Goal: Information Seeking & Learning: Learn about a topic

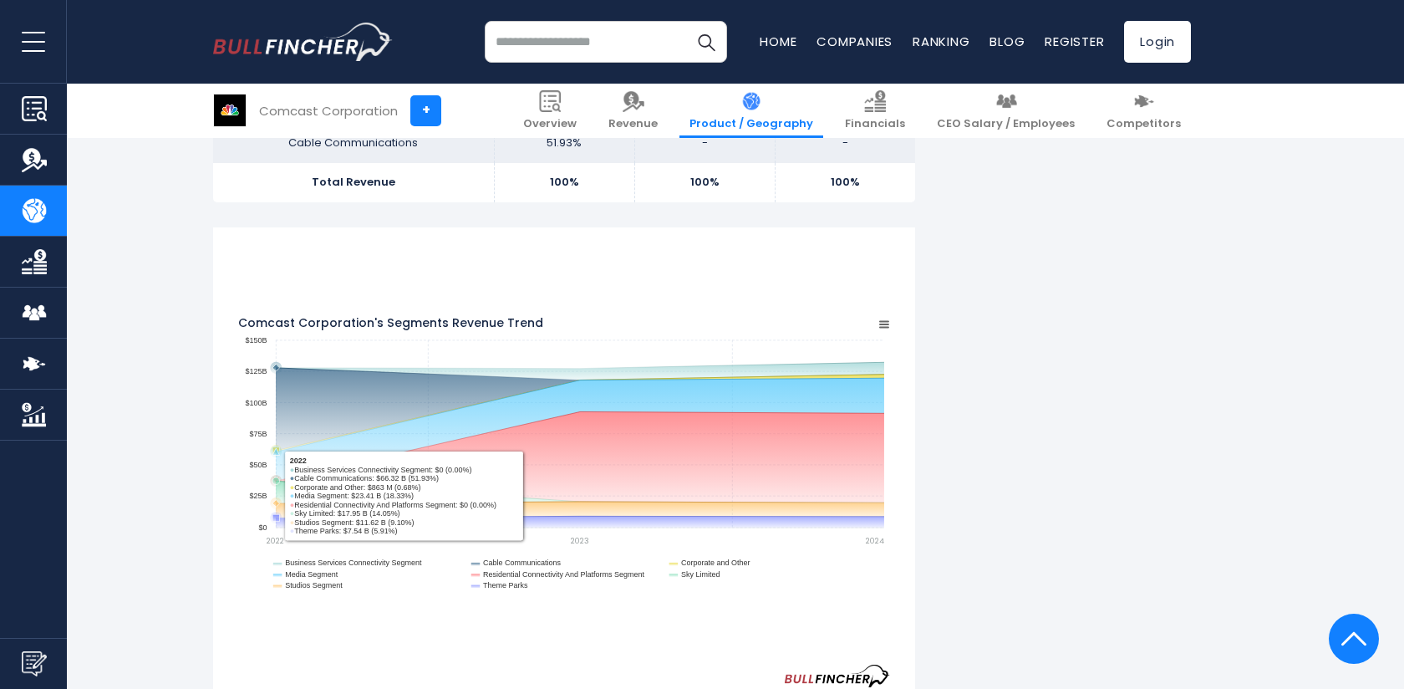
scroll to position [1430, 0]
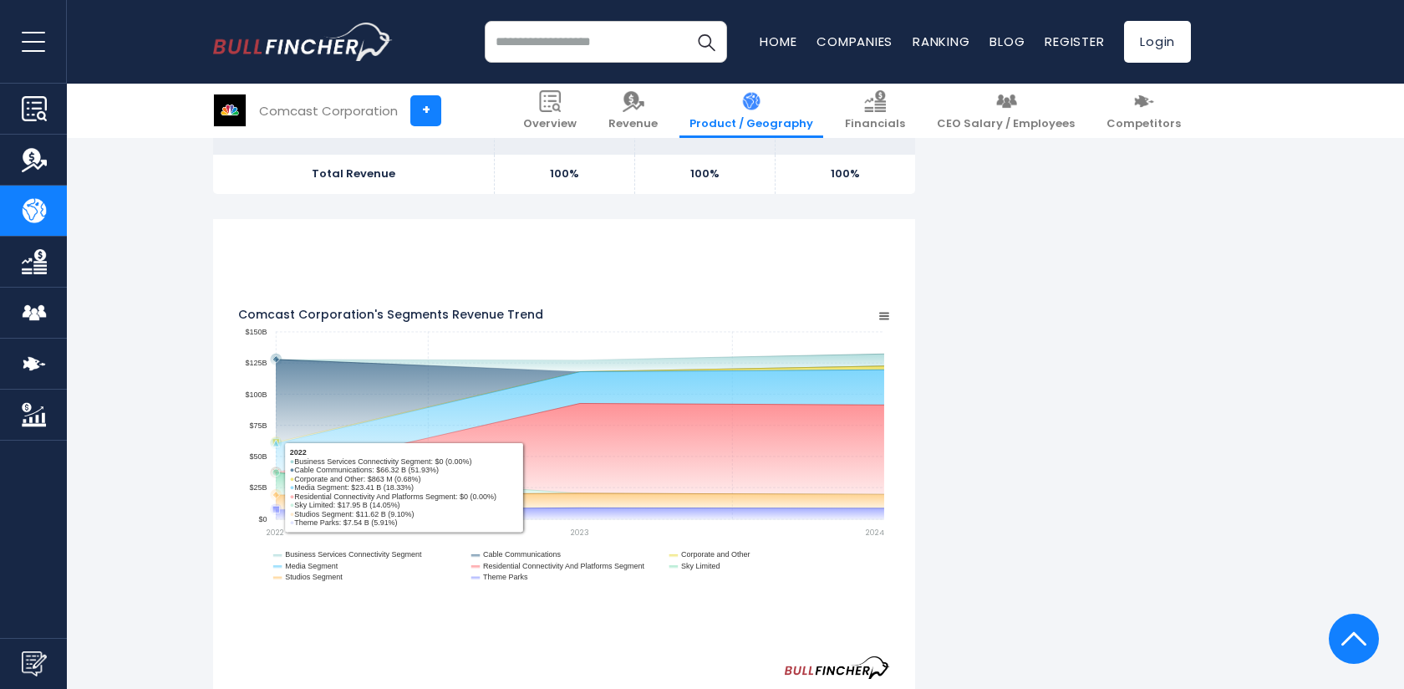
click at [449, 507] on g "Comcast Corporation's Segments Revenue Trend" at bounding box center [577, 437] width 614 height 166
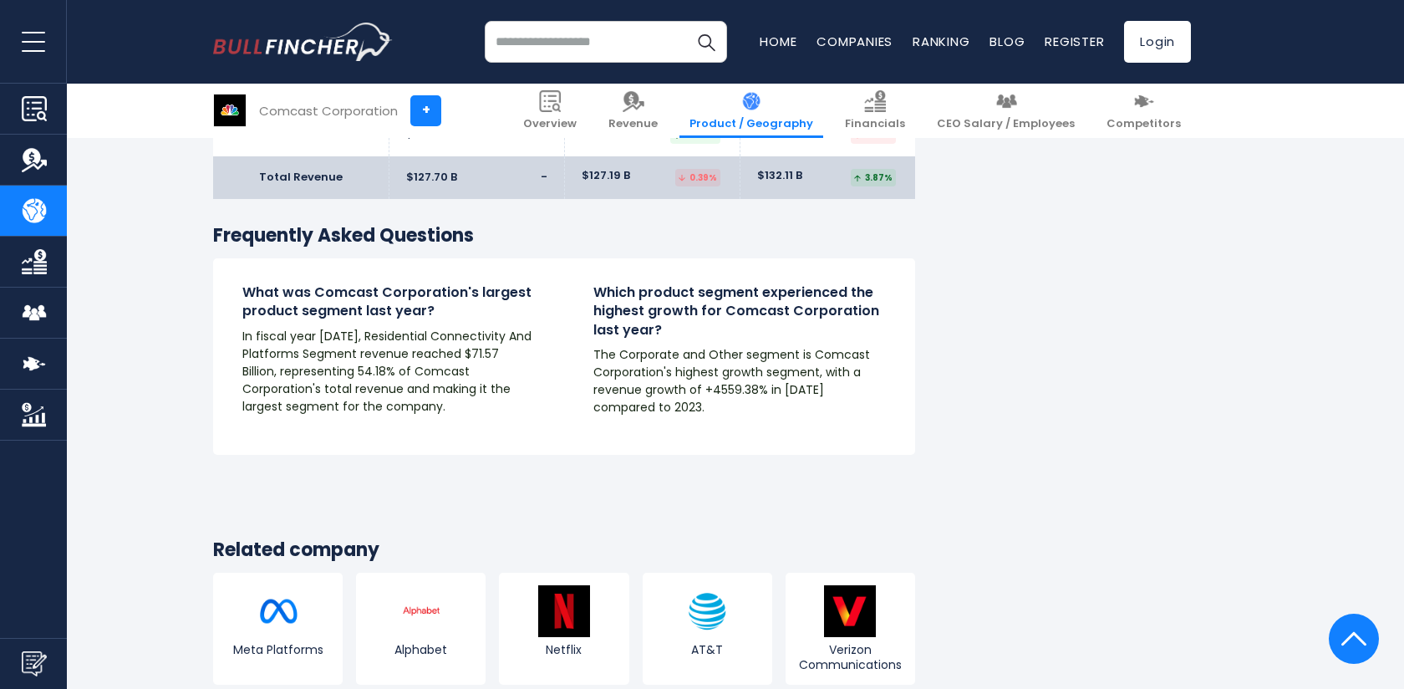
scroll to position [3242, 0]
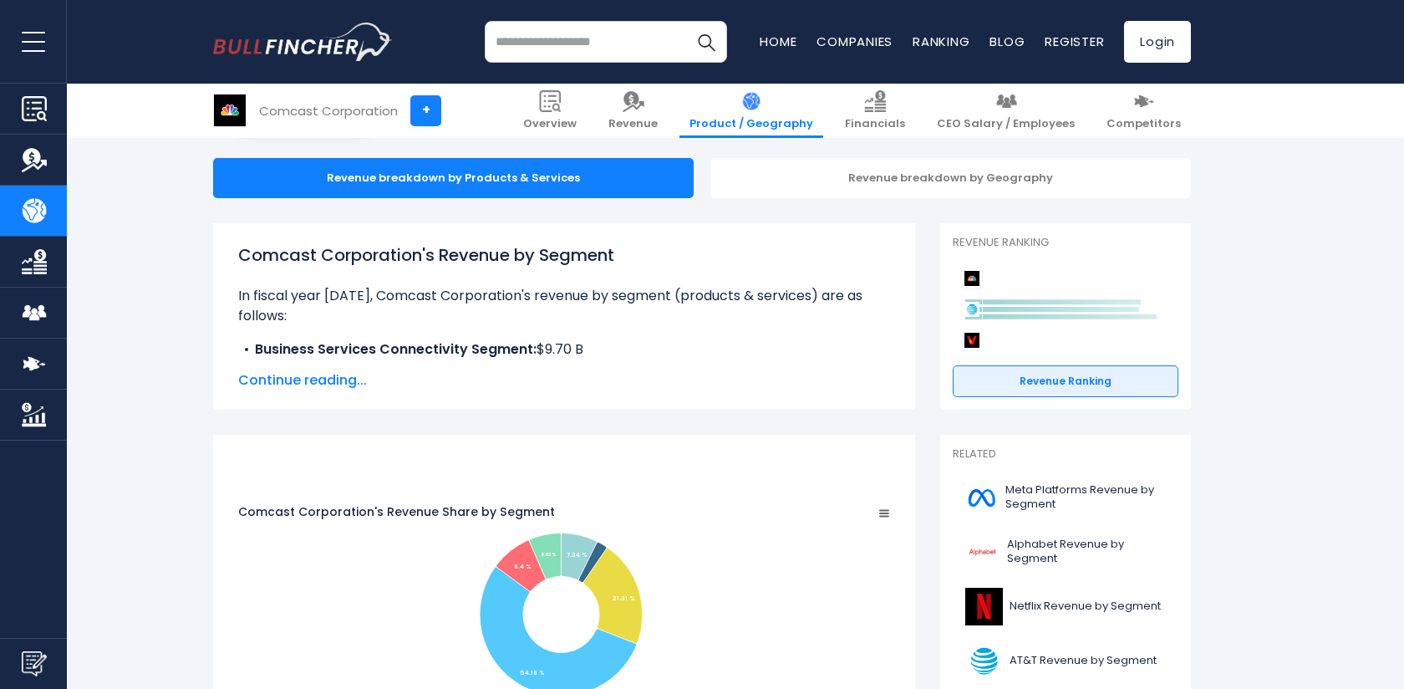
click at [298, 385] on span "Continue reading..." at bounding box center [564, 380] width 652 height 20
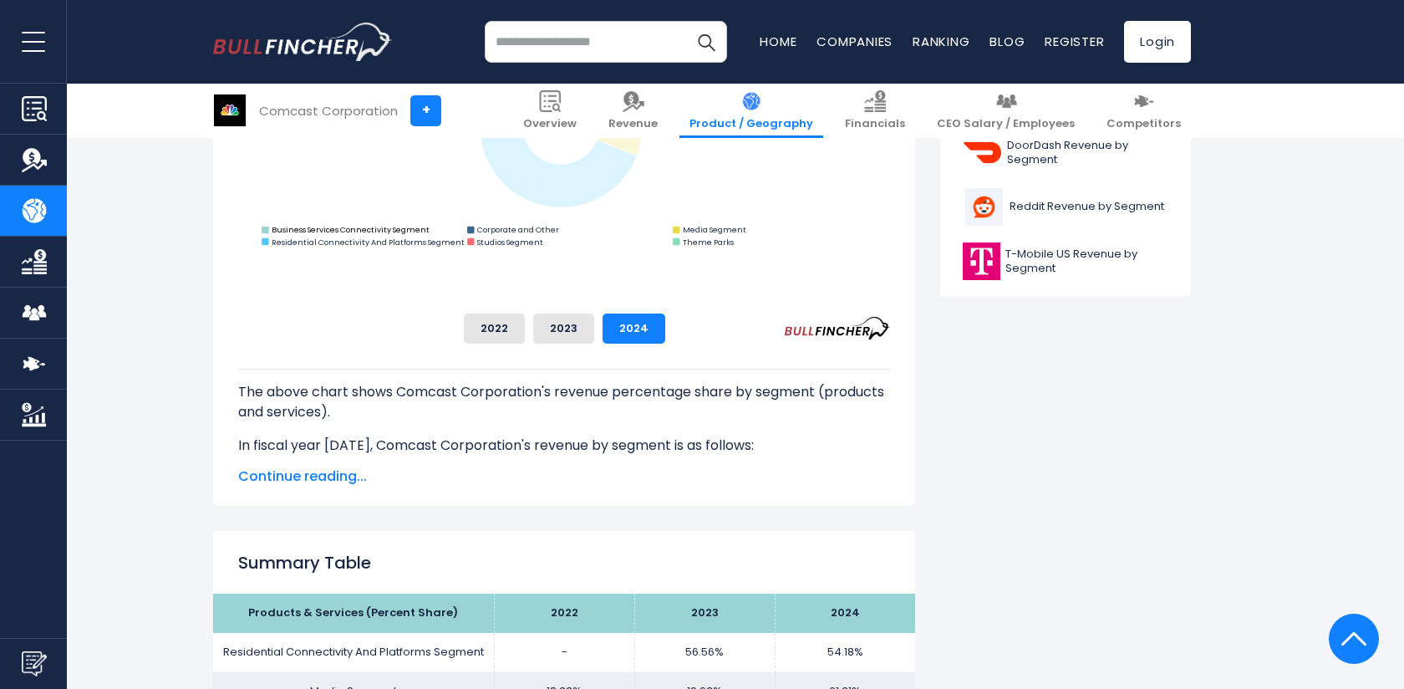
scroll to position [827, 0]
click at [332, 472] on span "Continue reading..." at bounding box center [564, 476] width 652 height 20
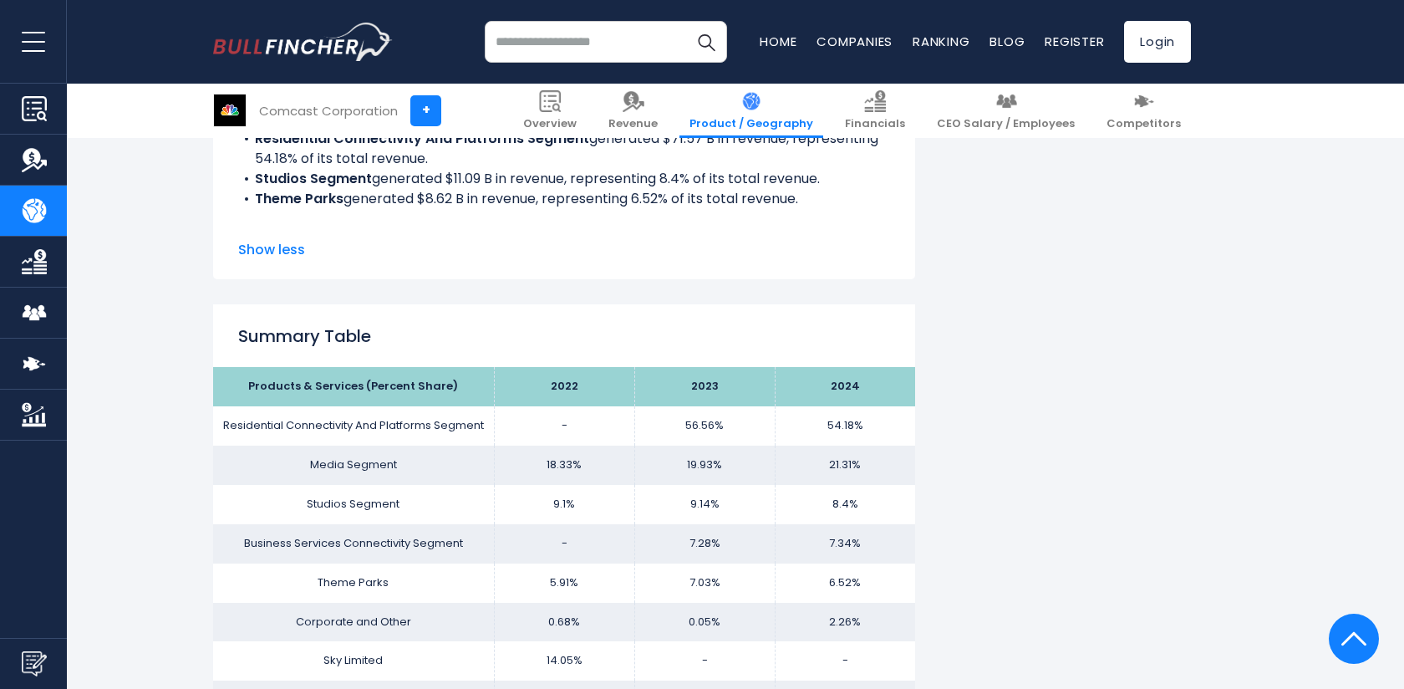
scroll to position [1240, 0]
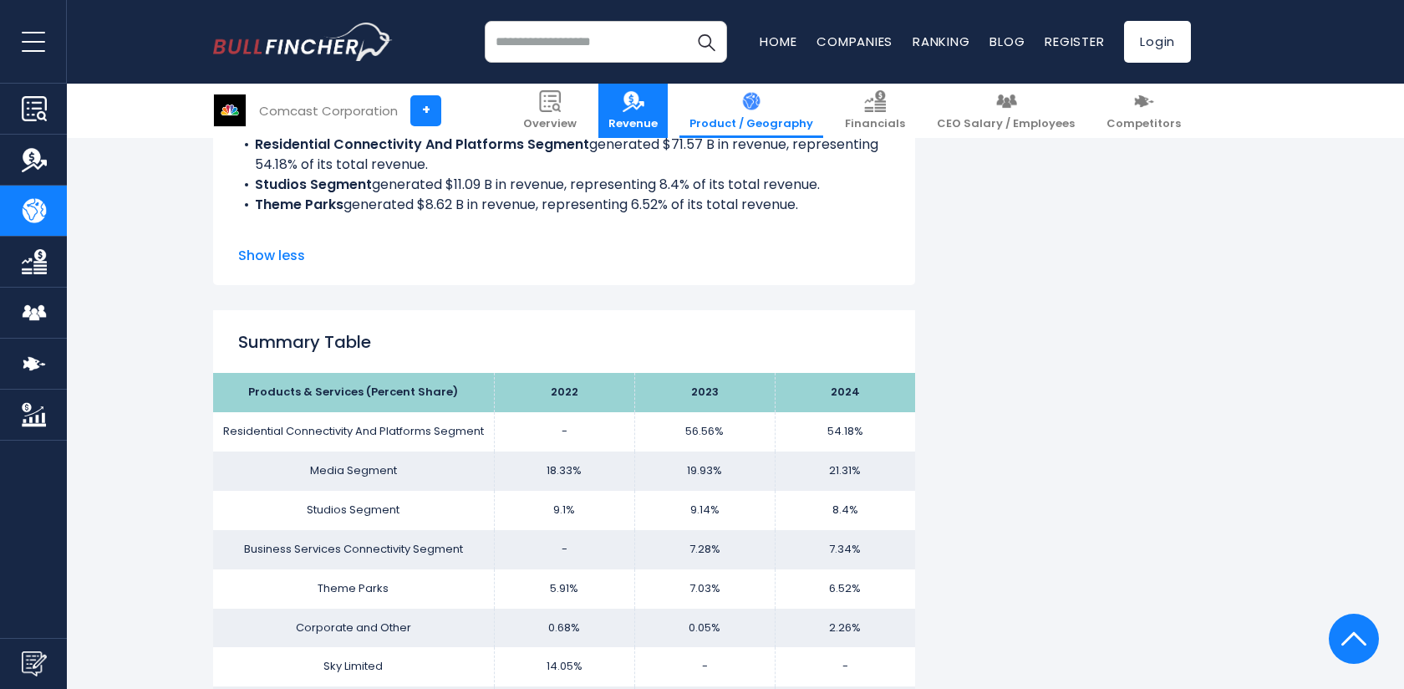
click at [644, 101] on img at bounding box center [634, 101] width 22 height 22
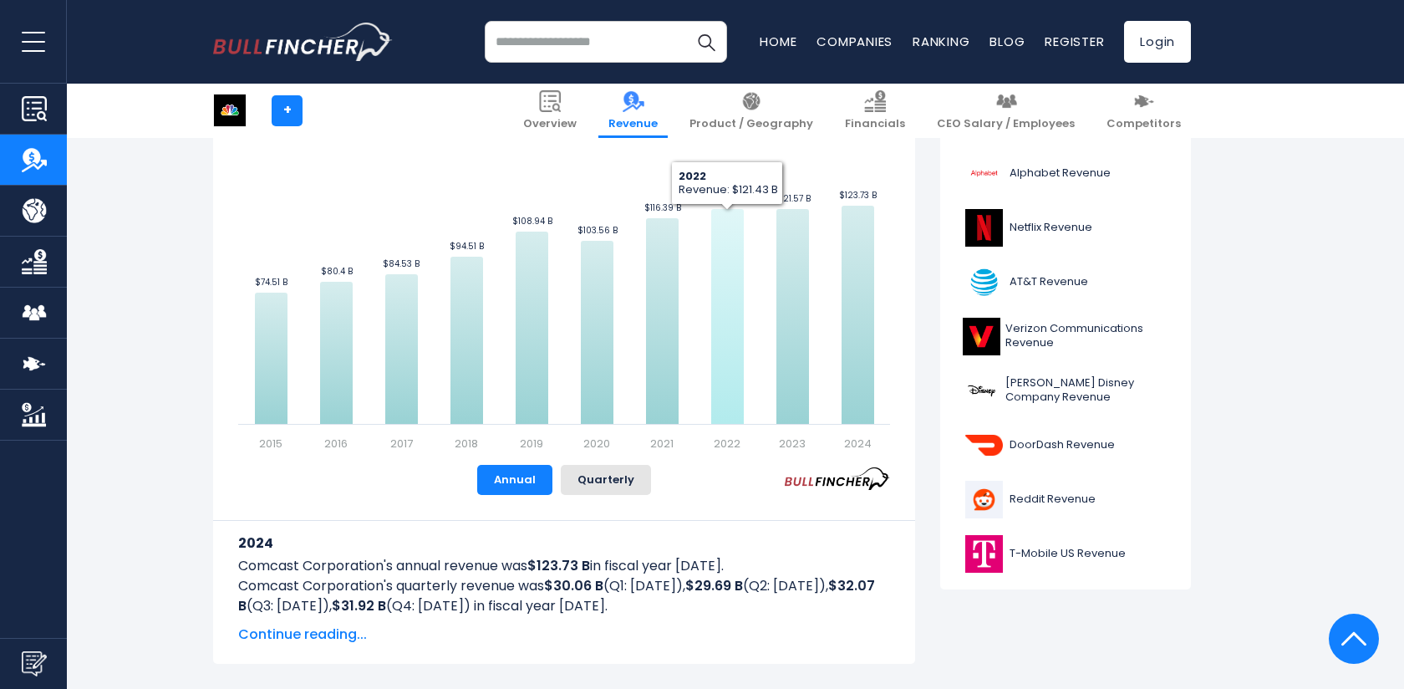
scroll to position [453, 0]
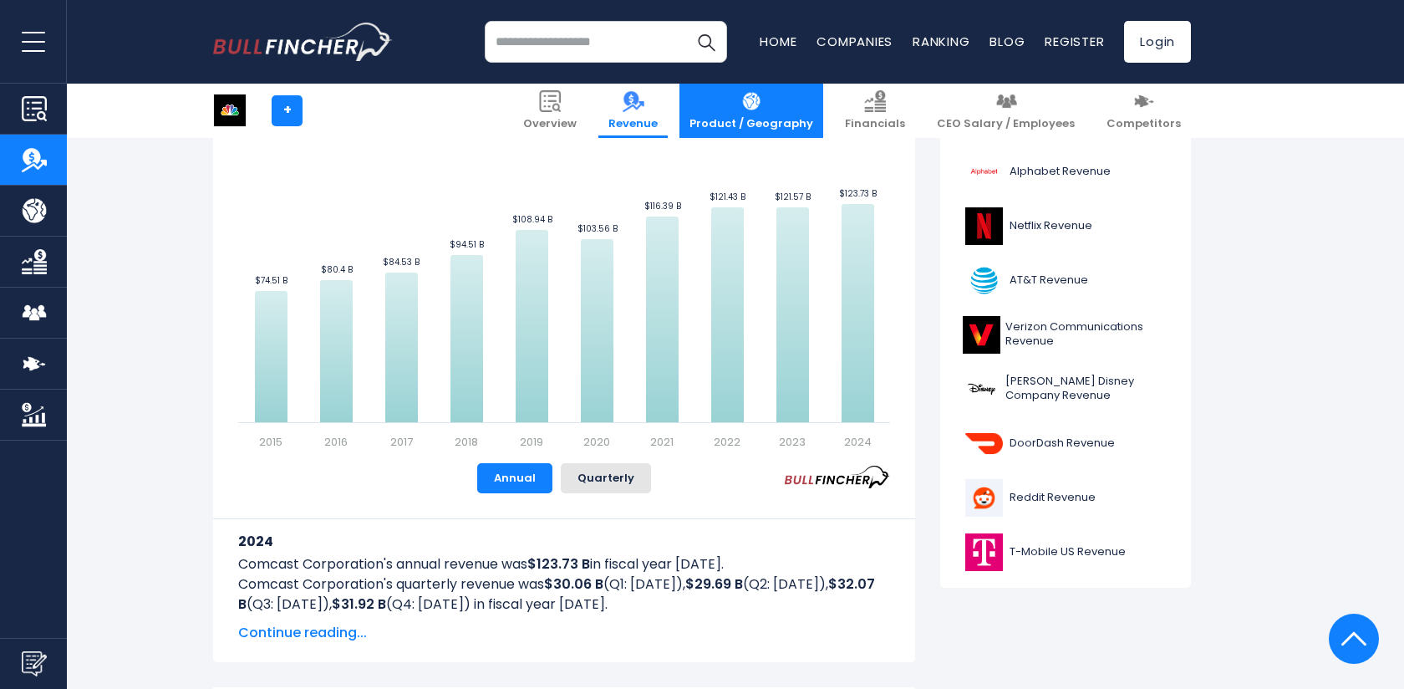
click at [762, 102] on img at bounding box center [752, 101] width 22 height 22
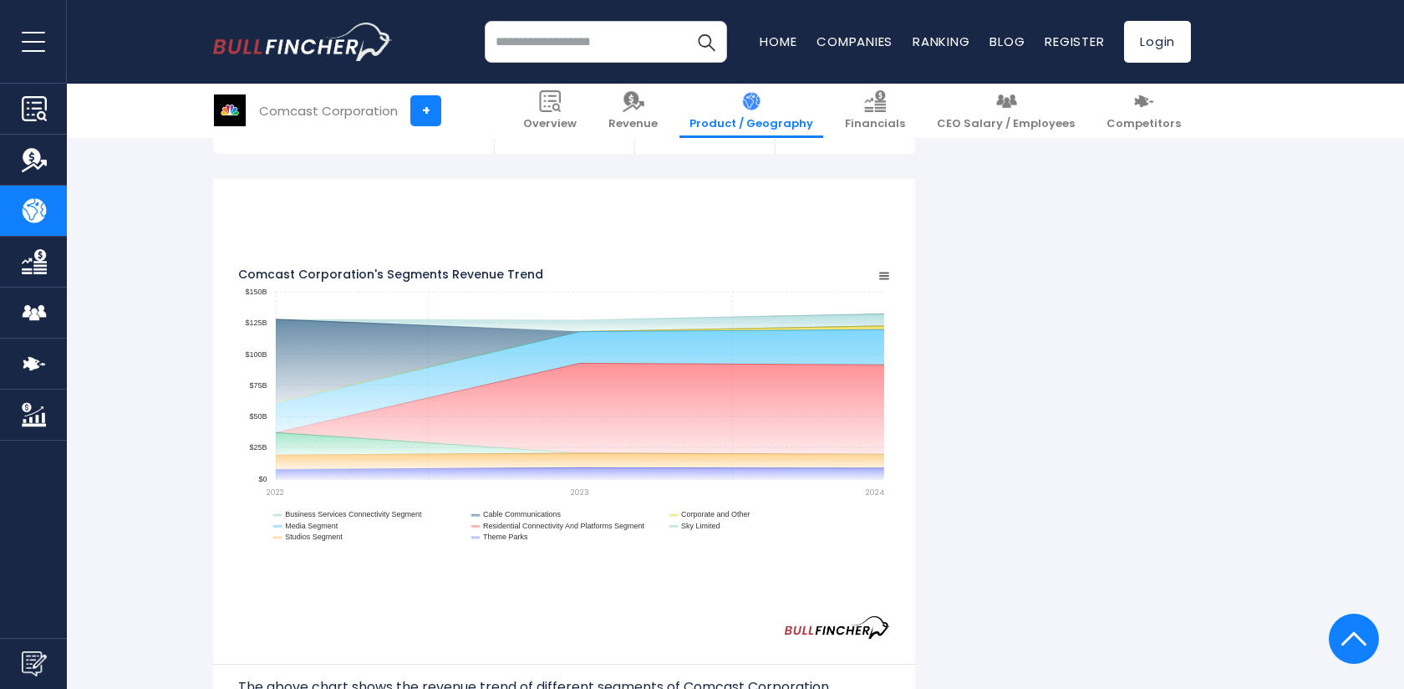
scroll to position [1470, 0]
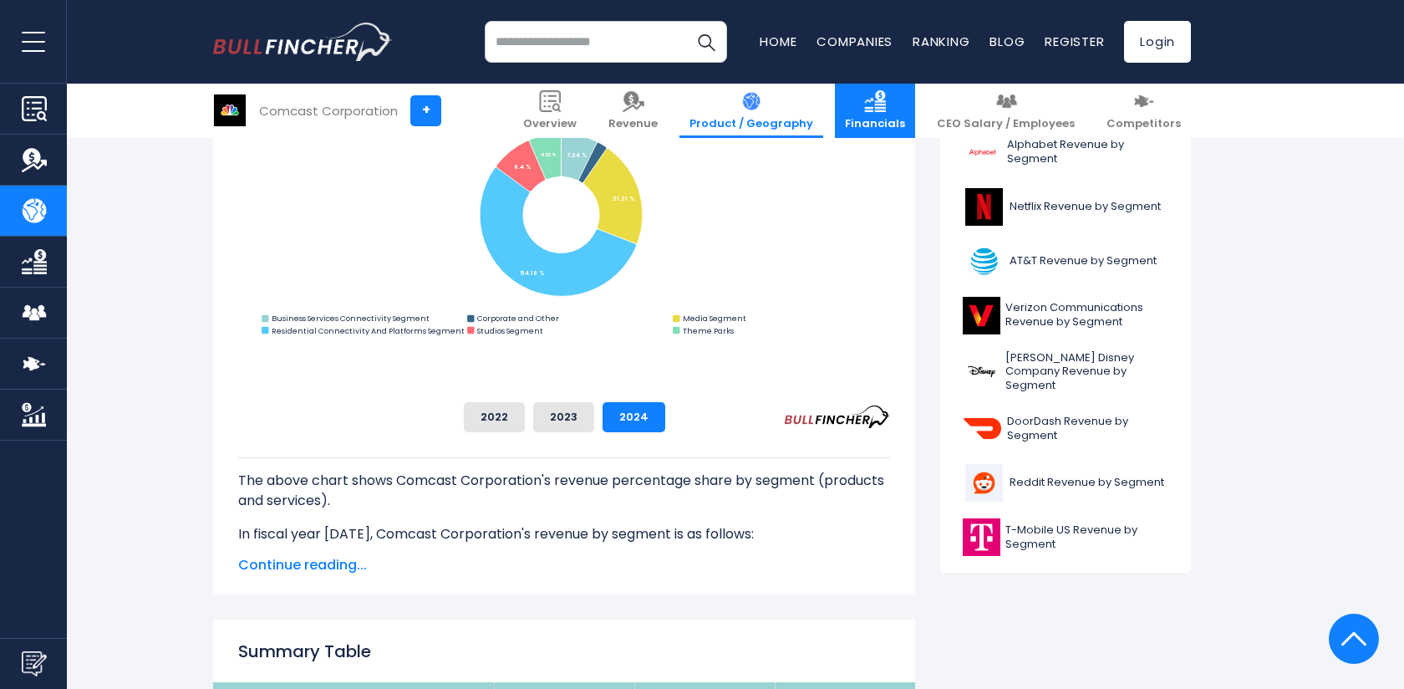
click at [914, 113] on link "Financials" at bounding box center [875, 111] width 80 height 54
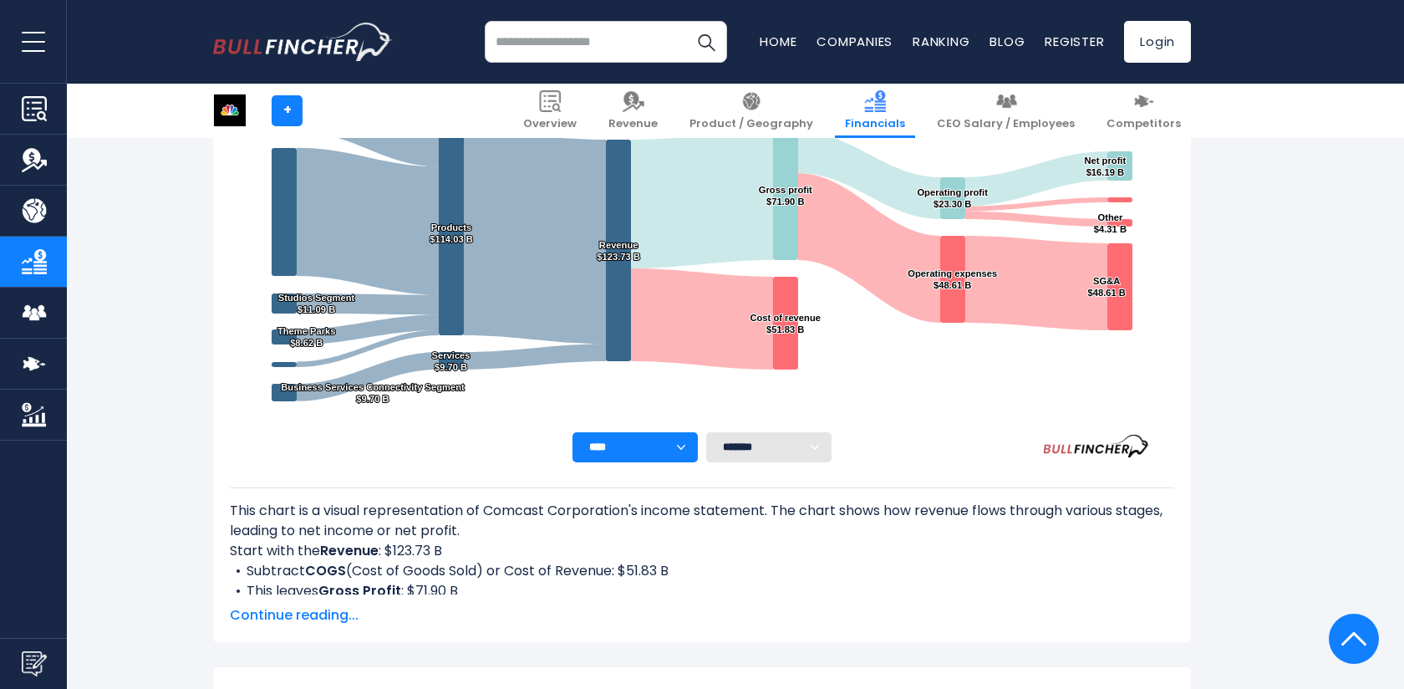
scroll to position [383, 0]
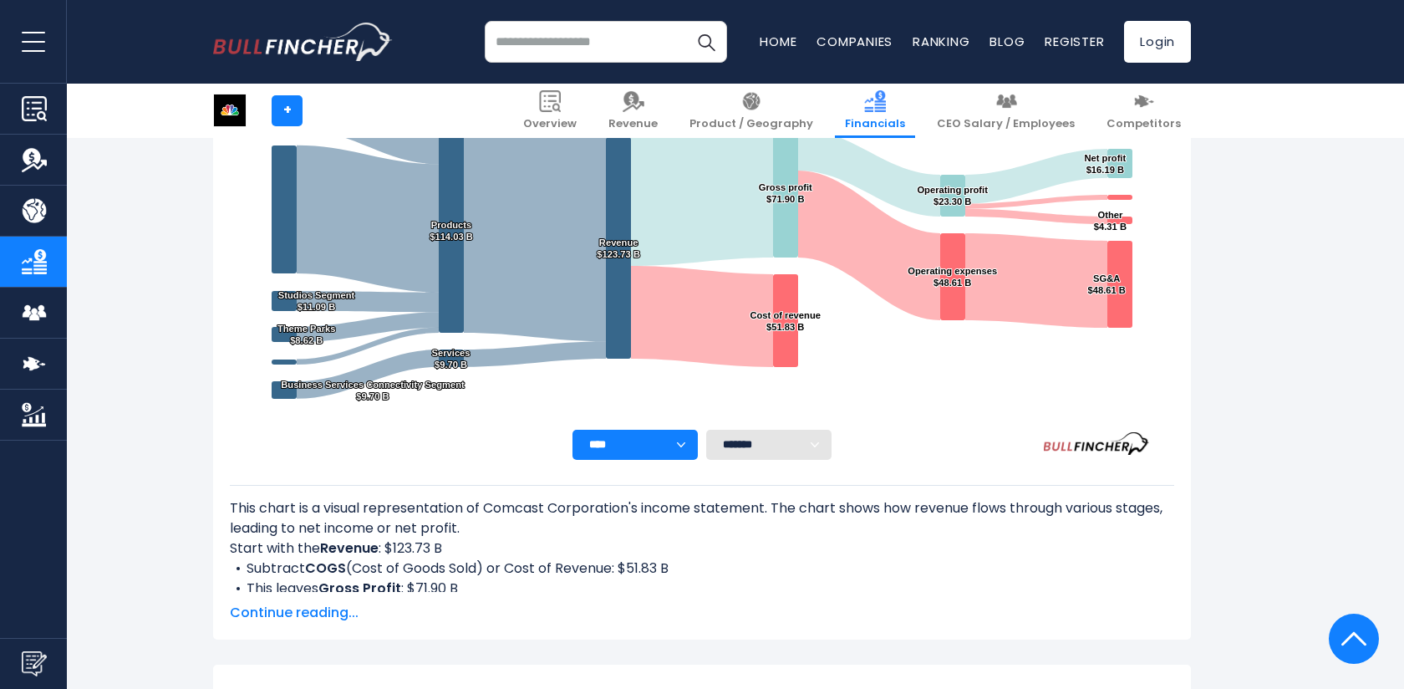
click at [307, 610] on span "Continue reading..." at bounding box center [702, 613] width 945 height 20
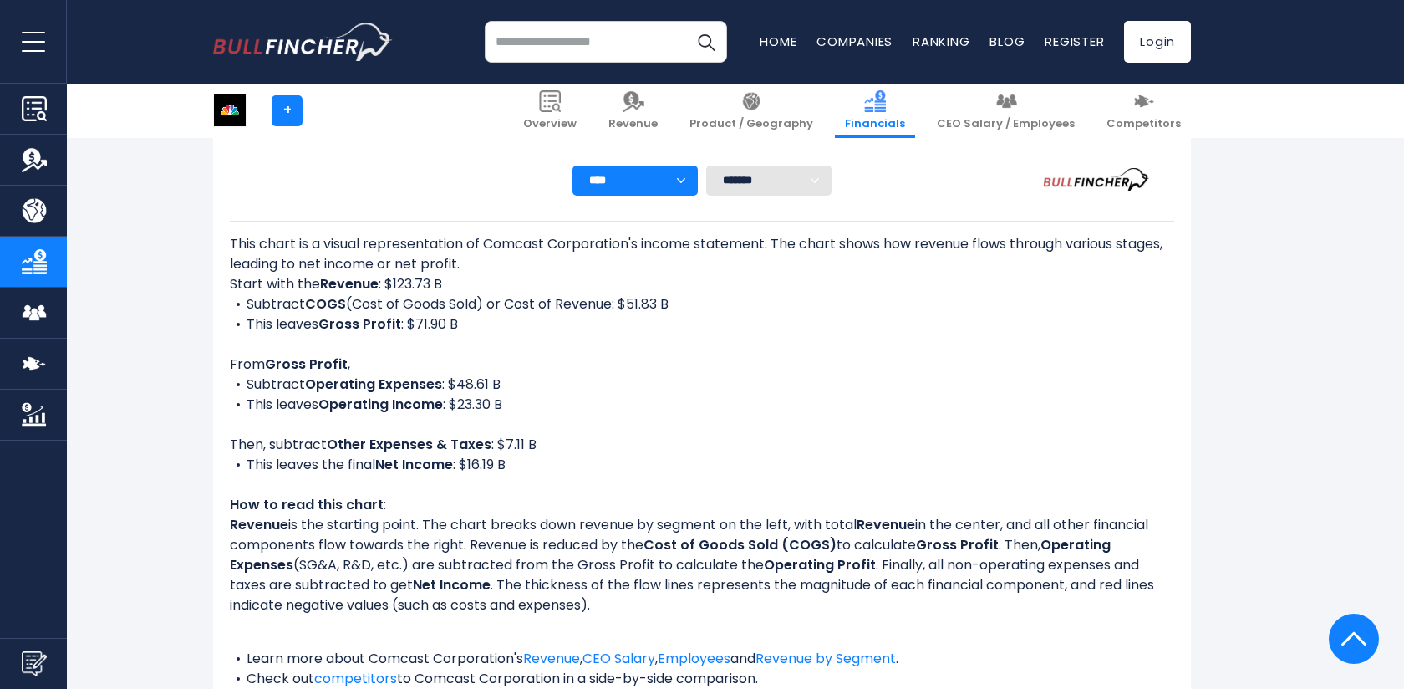
scroll to position [639, 0]
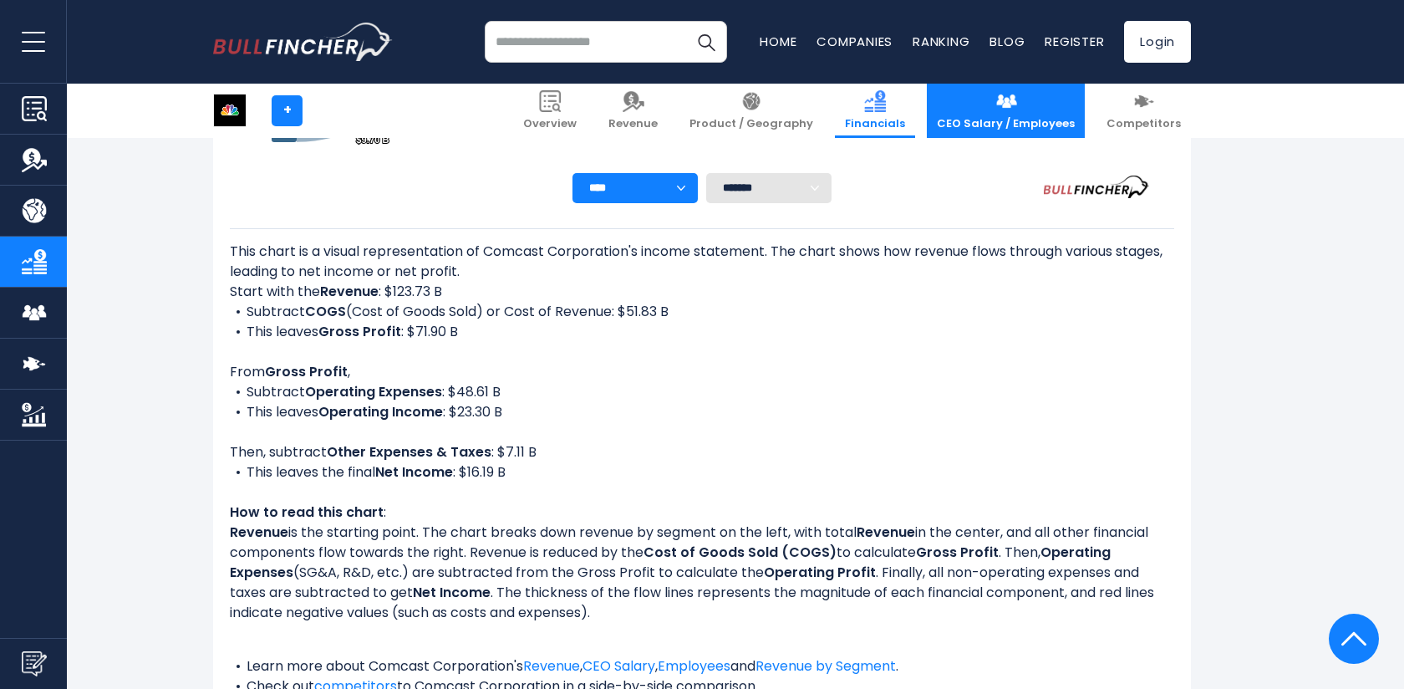
click at [1016, 99] on img at bounding box center [1007, 101] width 22 height 22
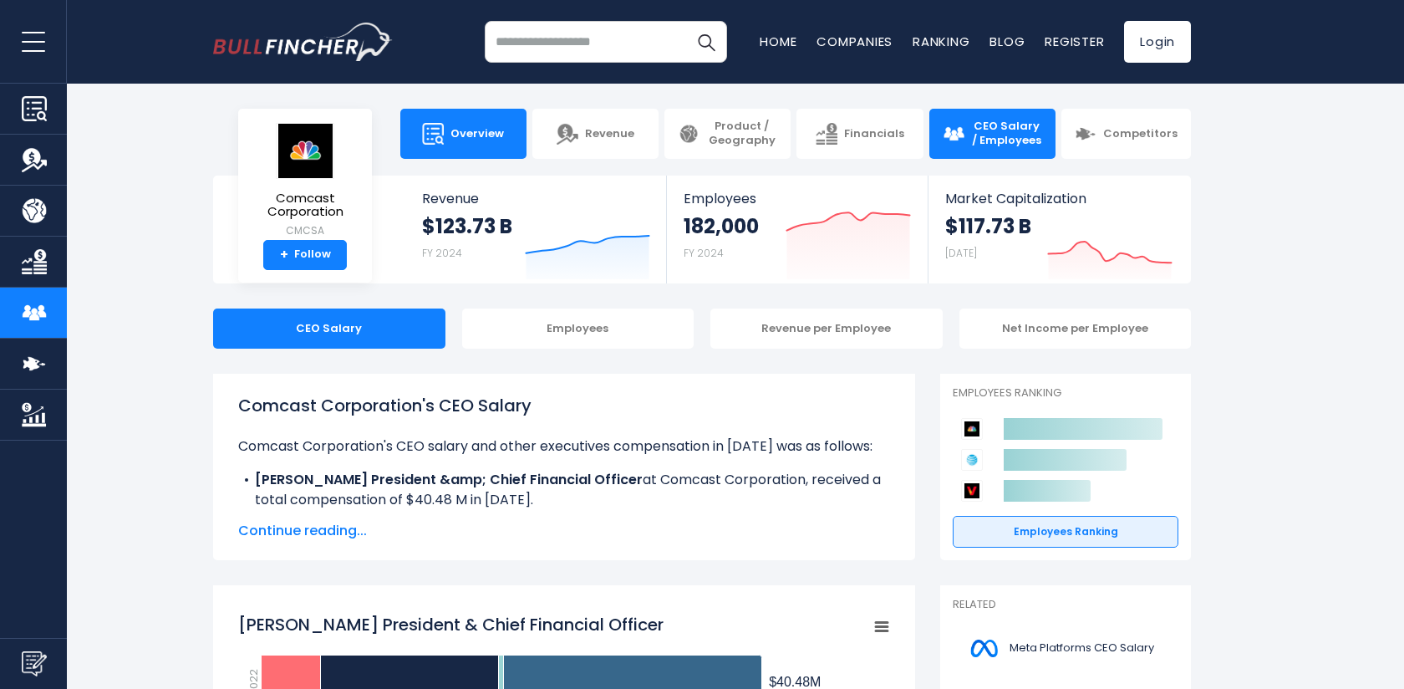
click at [474, 135] on span "Overview" at bounding box center [477, 134] width 53 height 14
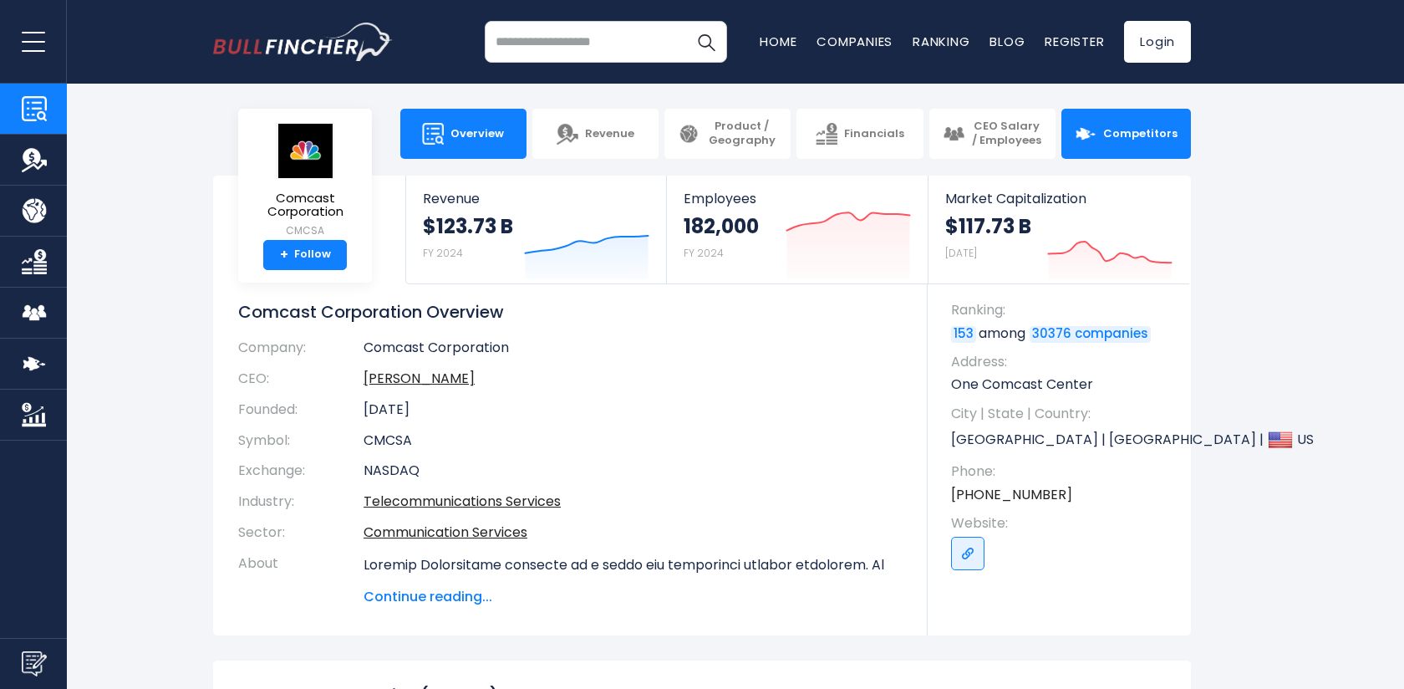
click at [1139, 122] on link "Competitors" at bounding box center [1127, 134] width 130 height 50
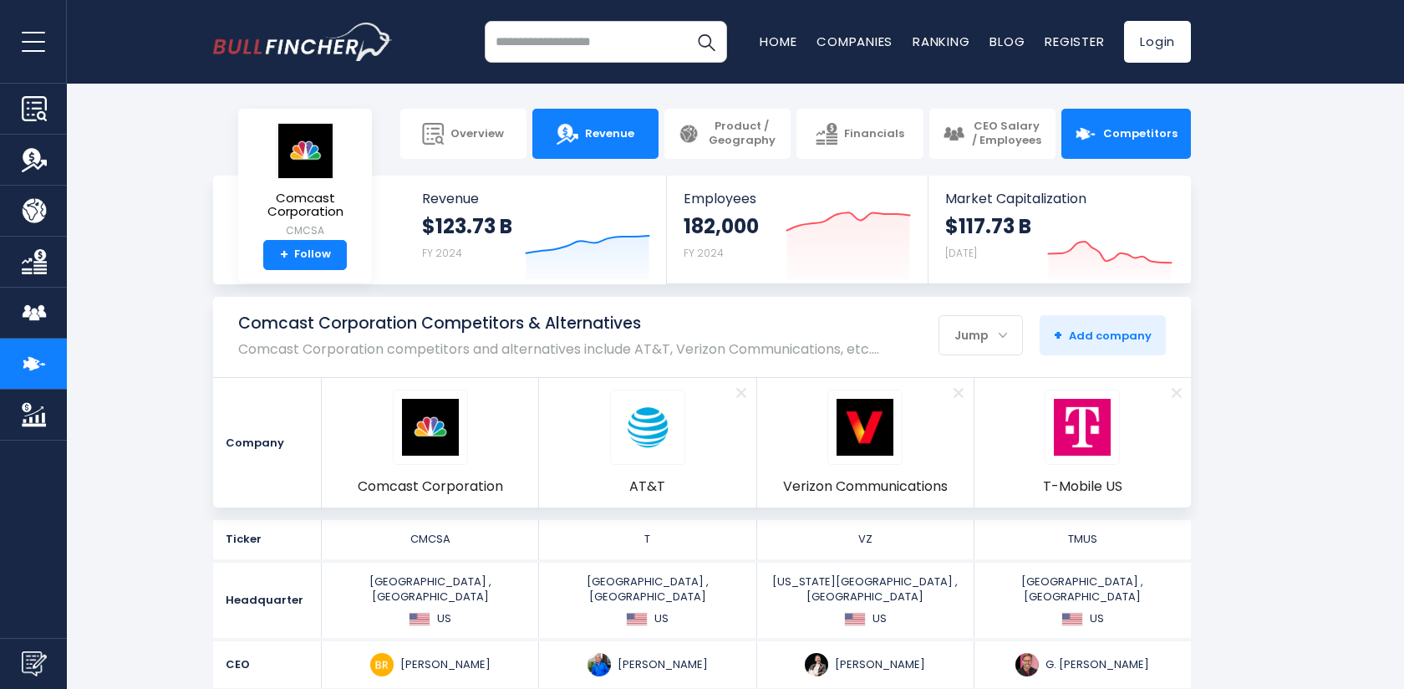
click at [604, 127] on span "Revenue" at bounding box center [609, 134] width 49 height 14
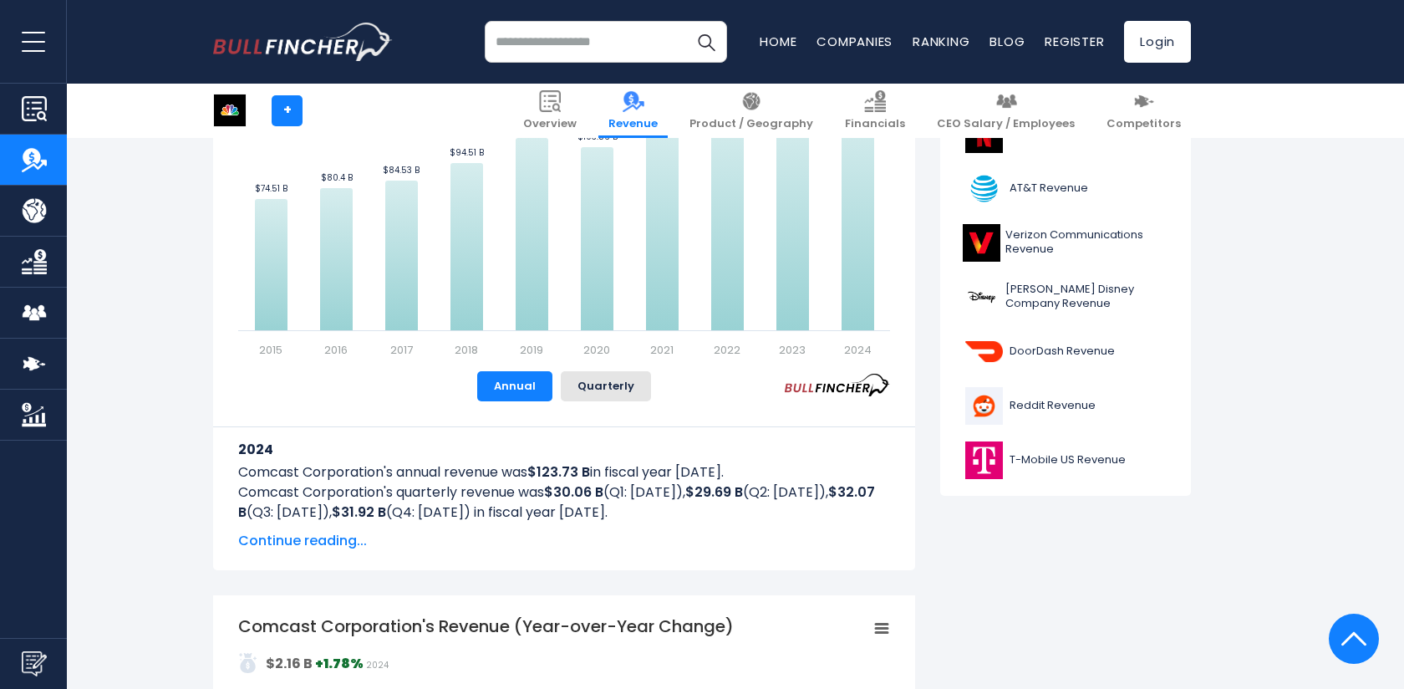
scroll to position [547, 0]
click at [334, 537] on span "Continue reading..." at bounding box center [564, 539] width 652 height 20
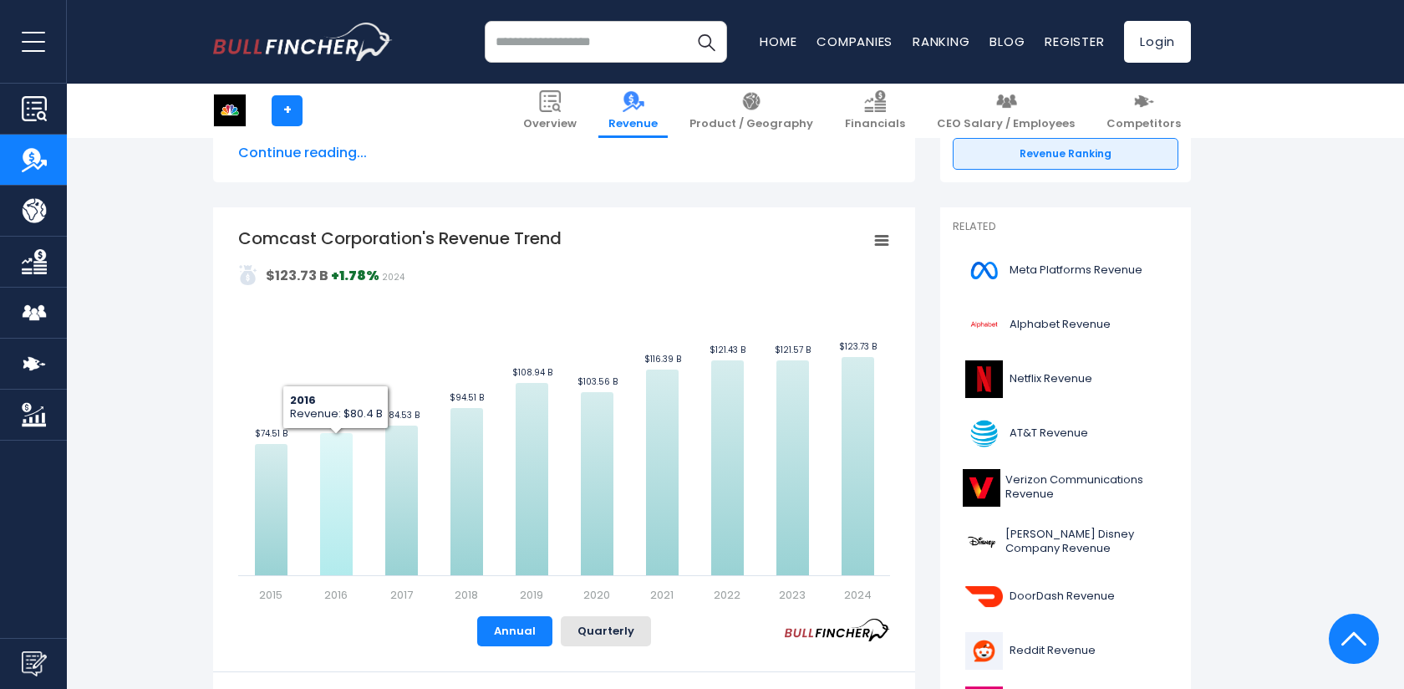
scroll to position [0, 0]
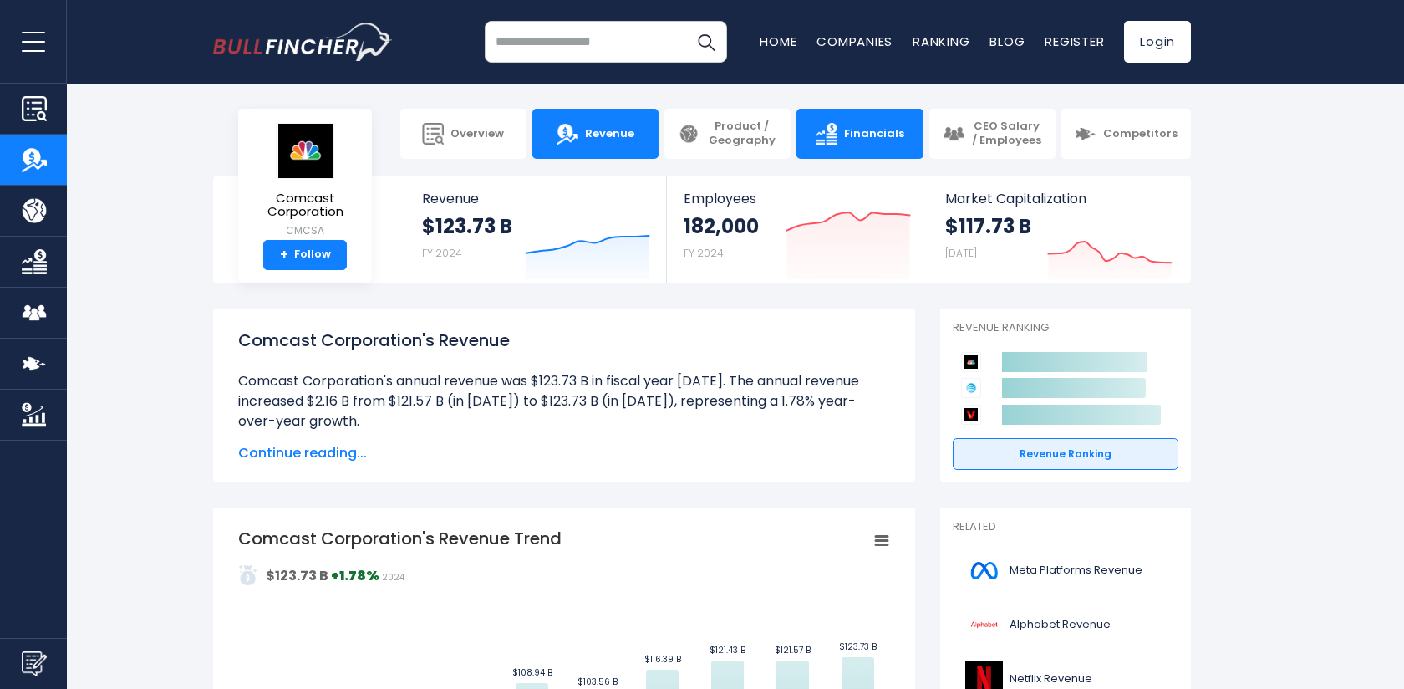
click at [825, 140] on img at bounding box center [827, 134] width 22 height 22
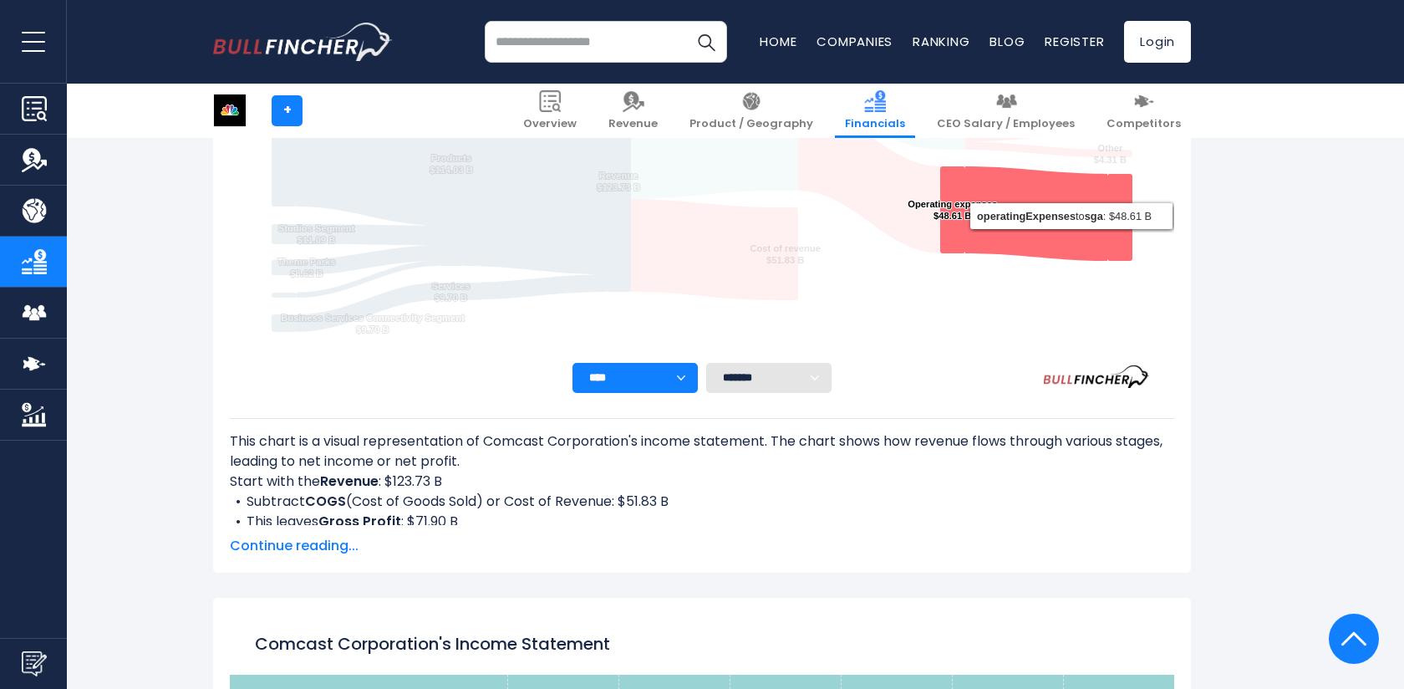
scroll to position [456, 0]
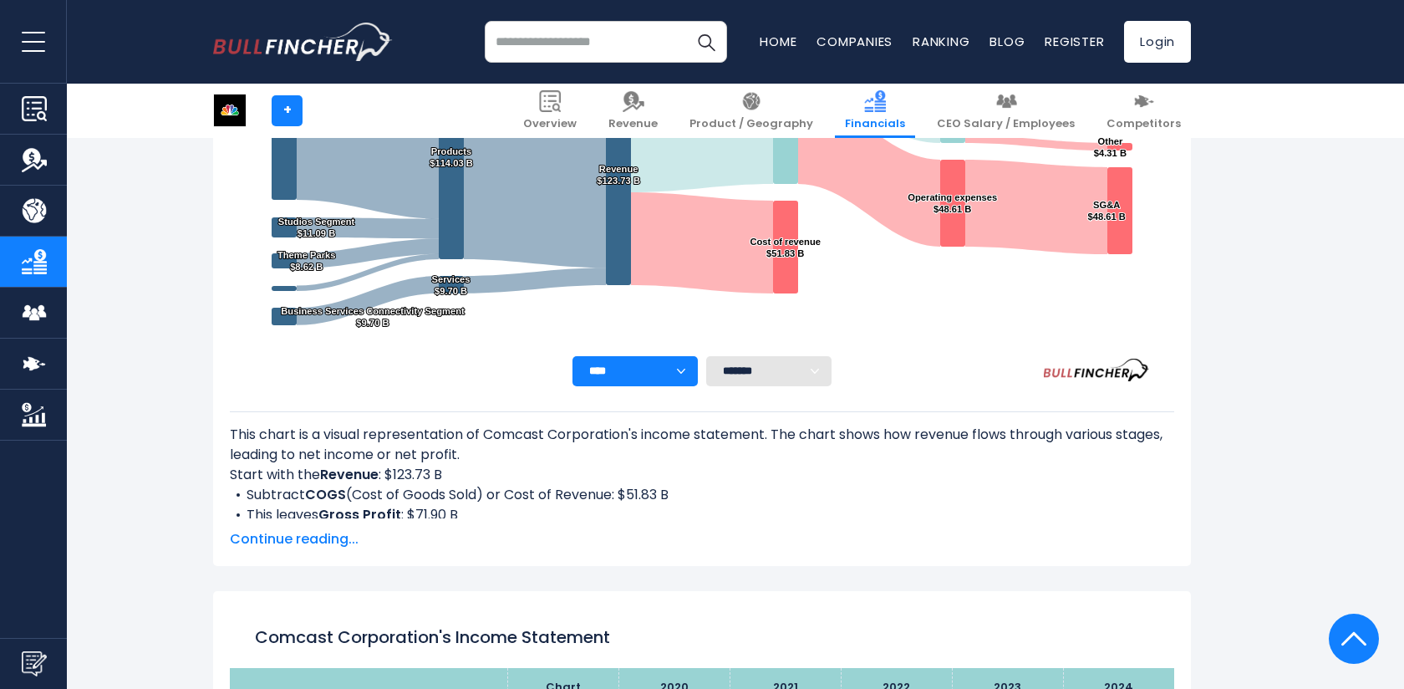
click at [311, 539] on span "Continue reading..." at bounding box center [702, 539] width 945 height 20
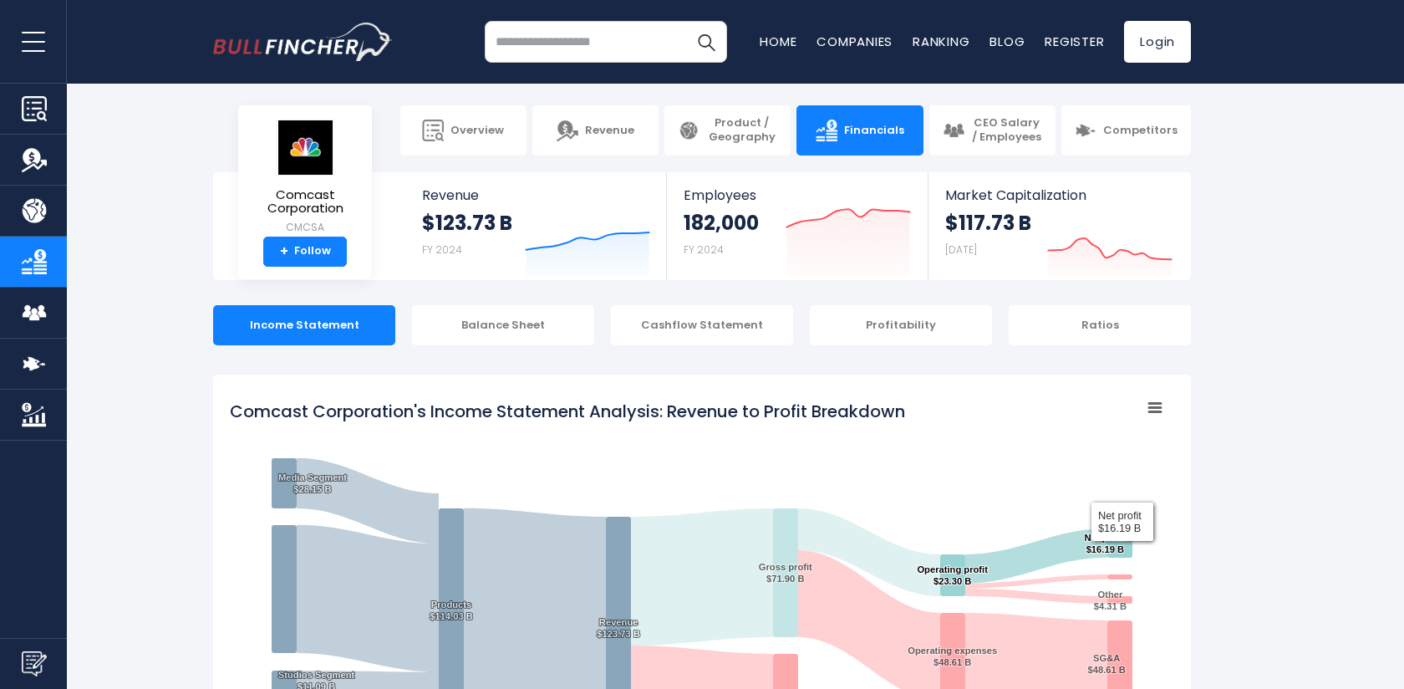
scroll to position [0, 0]
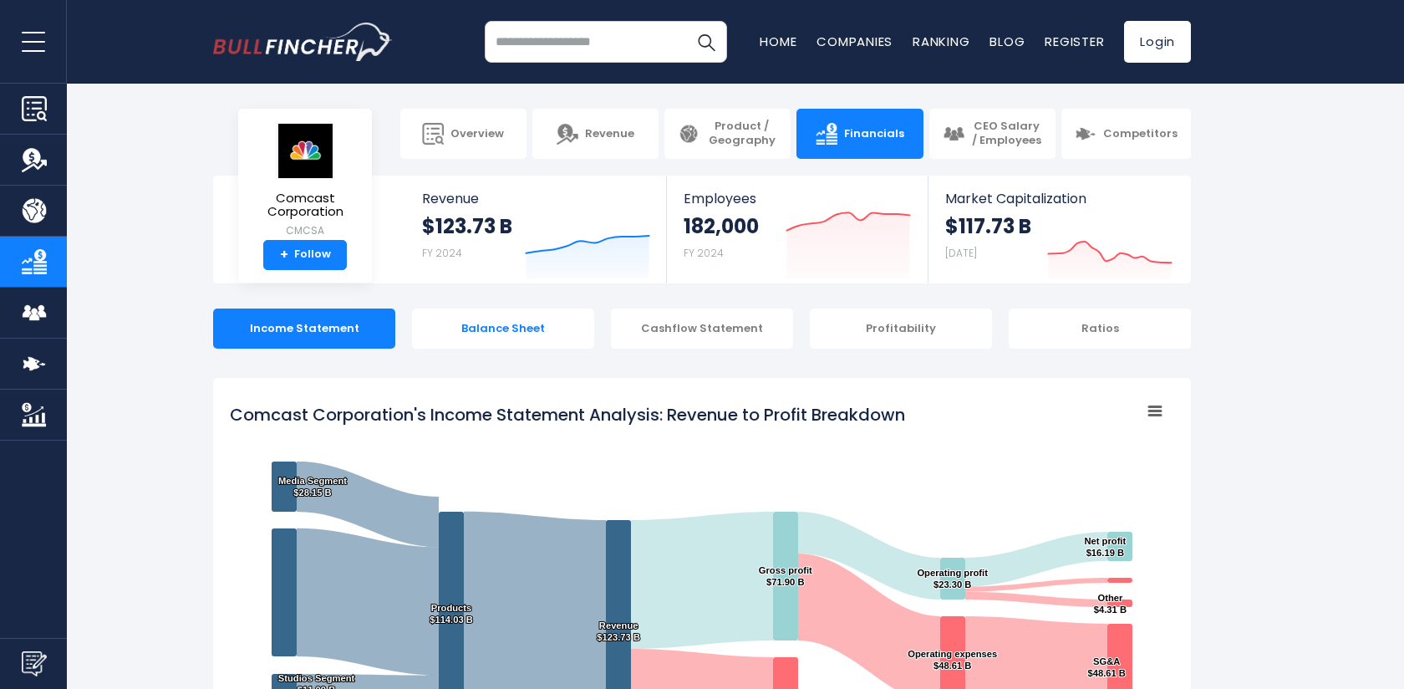
click at [506, 327] on div "Balance Sheet" at bounding box center [503, 328] width 182 height 40
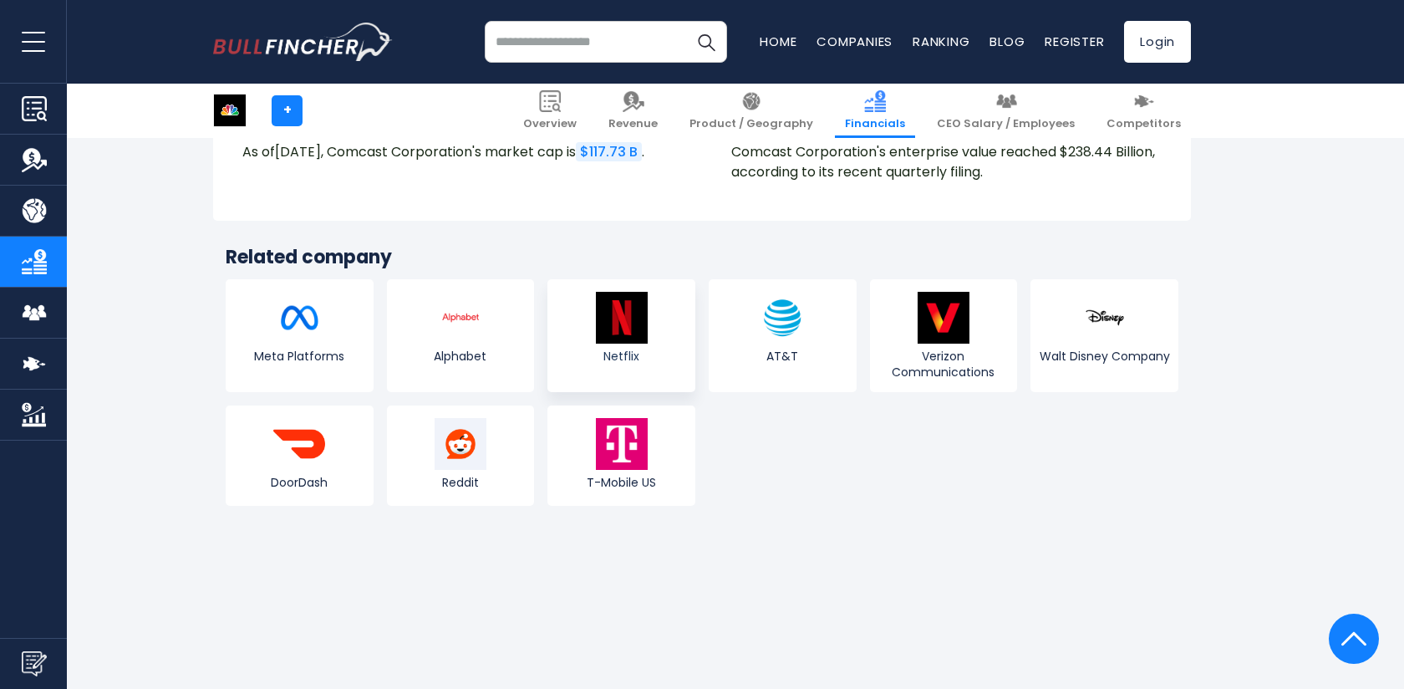
scroll to position [4406, 0]
click at [1132, 330] on link "Walt Disney Company" at bounding box center [1105, 337] width 148 height 112
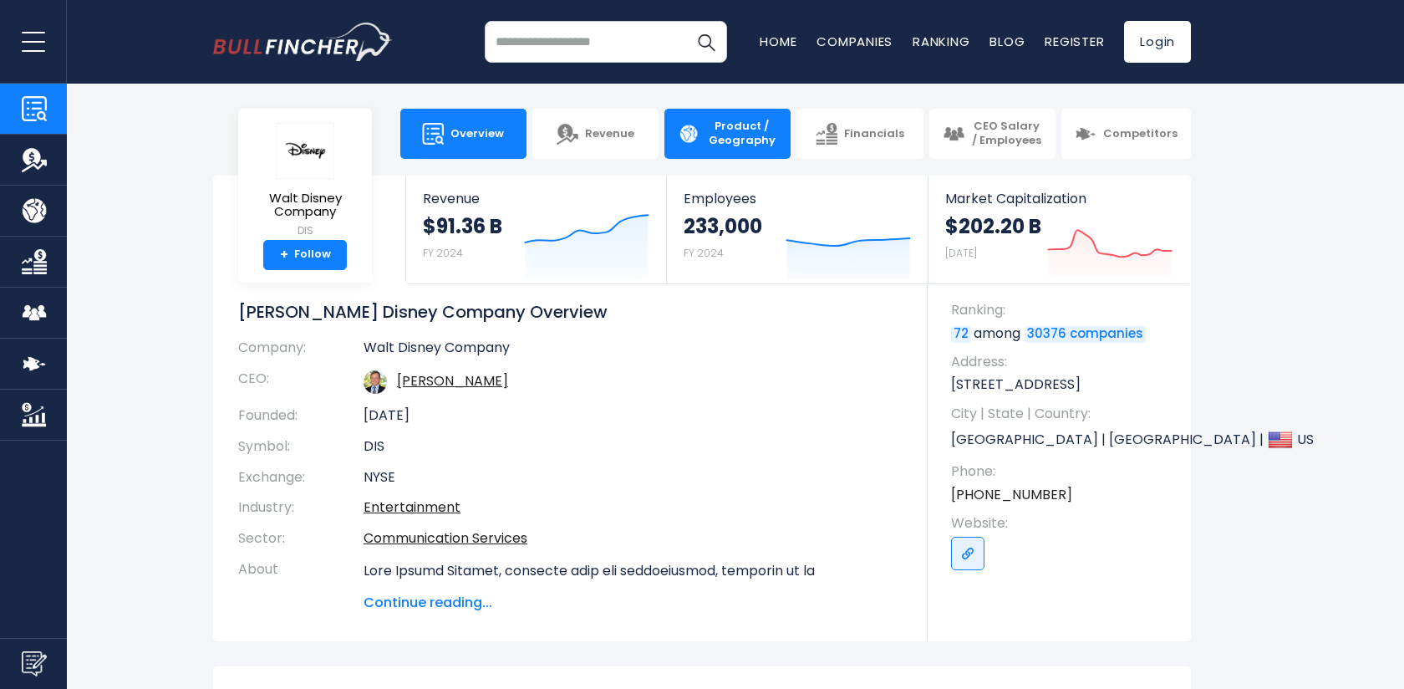
click at [735, 133] on span "Product / Geography" at bounding box center [741, 134] width 71 height 28
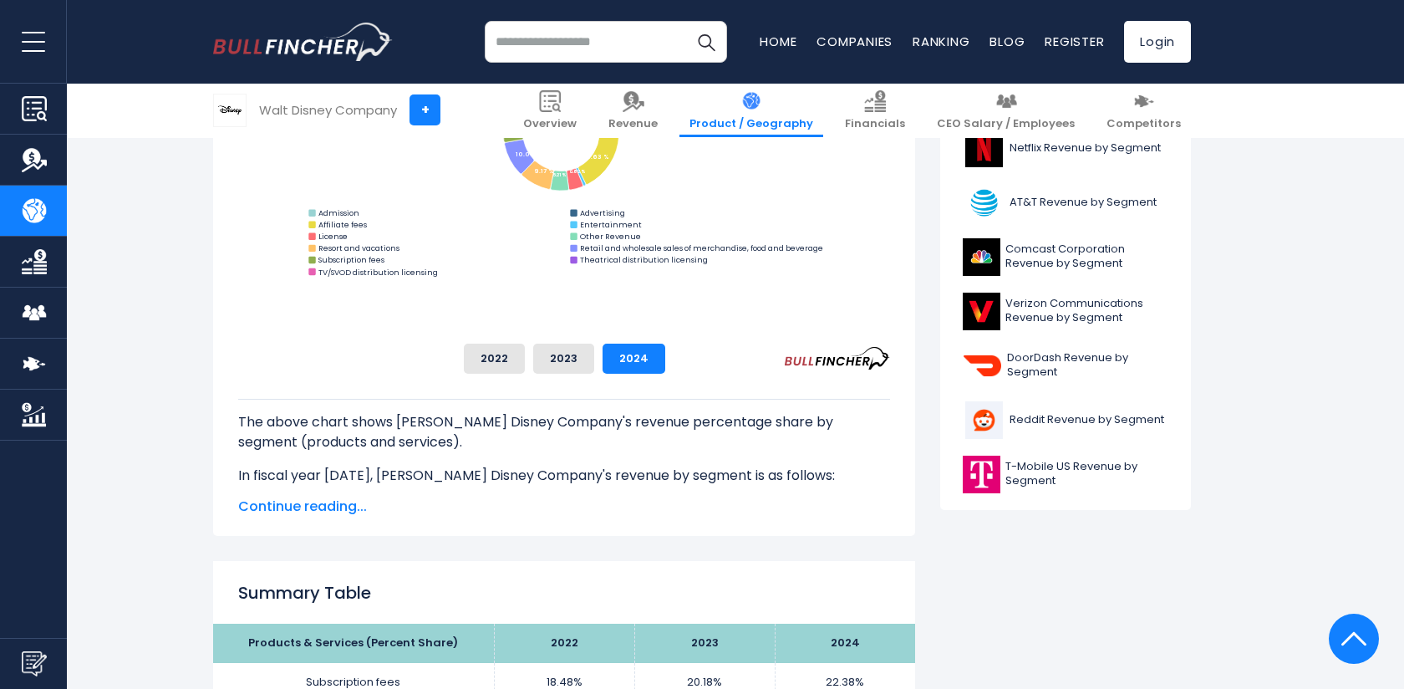
scroll to position [611, 0]
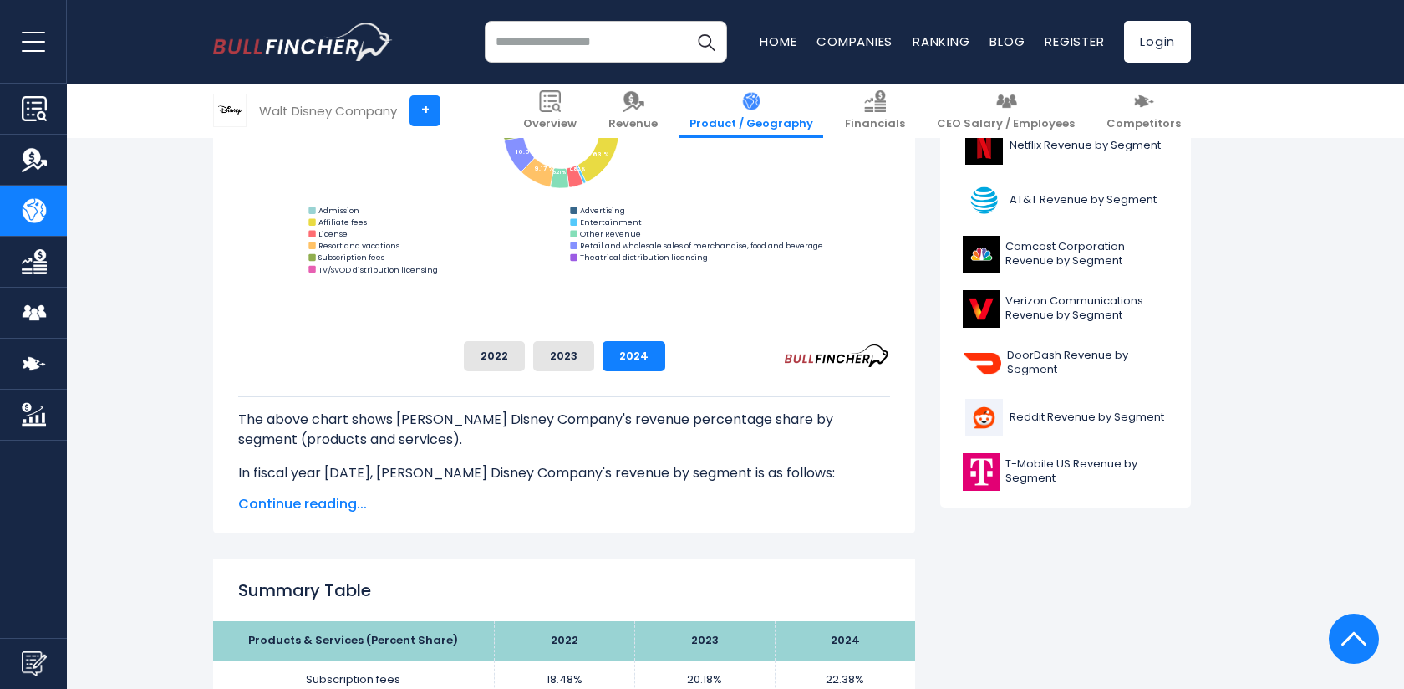
click at [316, 506] on span "Continue reading..." at bounding box center [564, 504] width 652 height 20
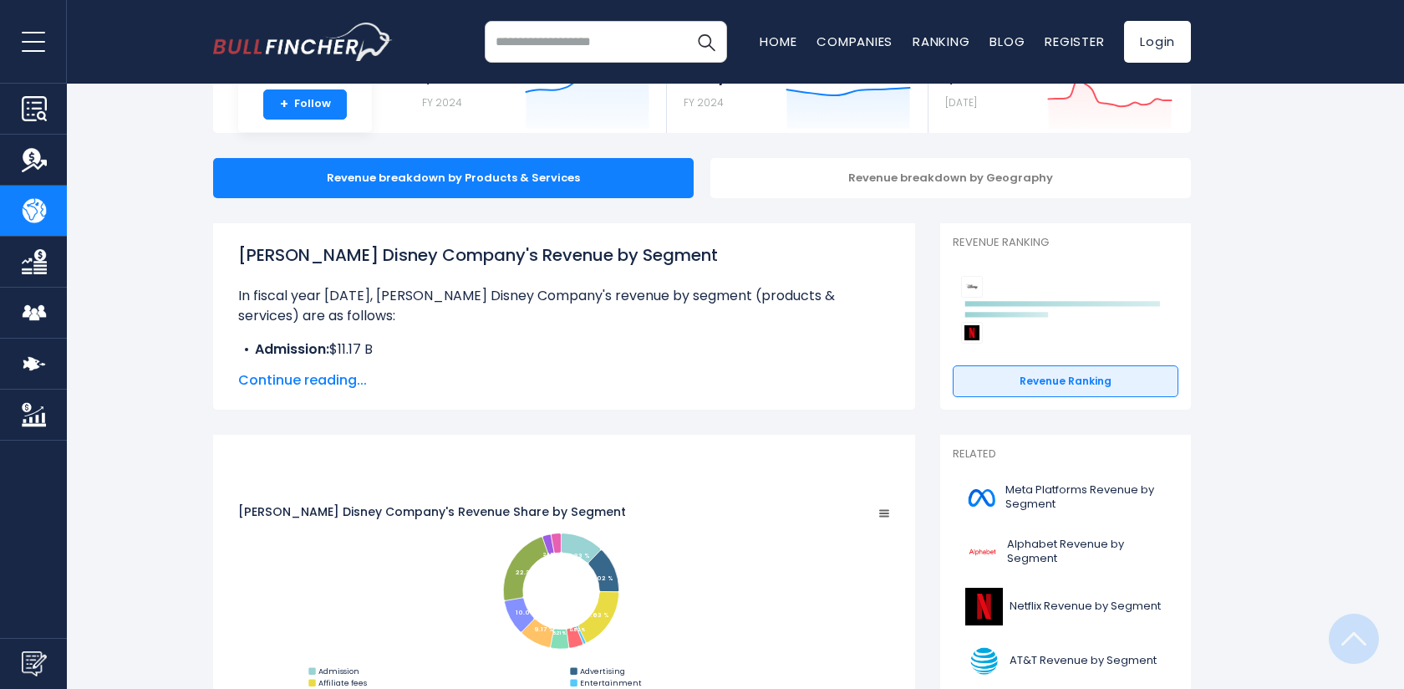
scroll to position [0, 0]
